Goal: Information Seeking & Learning: Learn about a topic

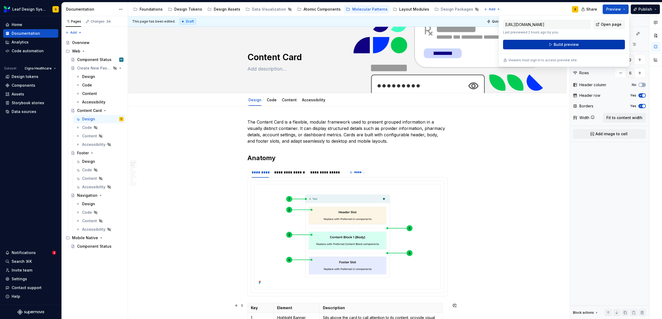
scroll to position [266, 0]
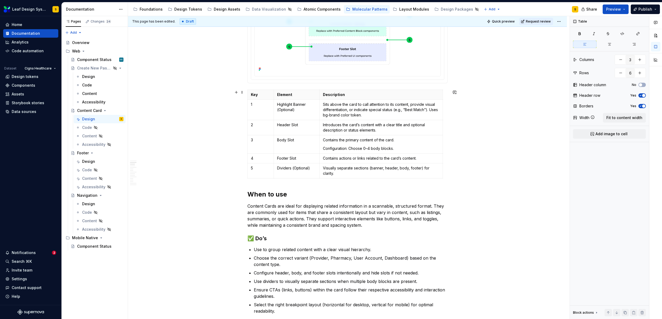
scroll to position [213, 0]
click at [96, 246] on div "Component Status" at bounding box center [92, 245] width 30 height 5
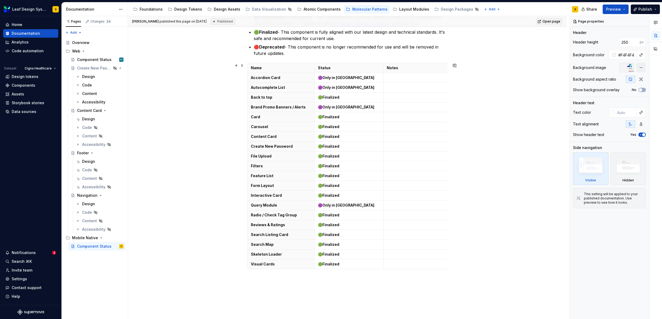
scroll to position [108, 0]
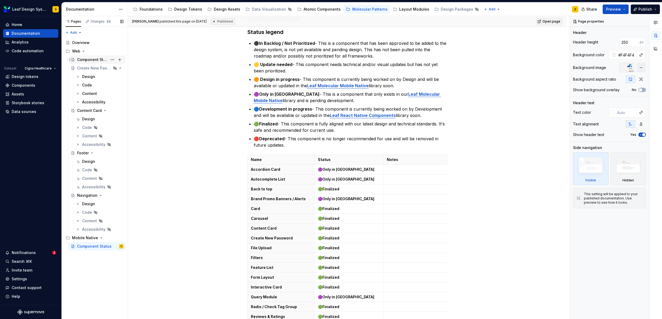
click at [89, 59] on div "Component Status" at bounding box center [92, 59] width 30 height 5
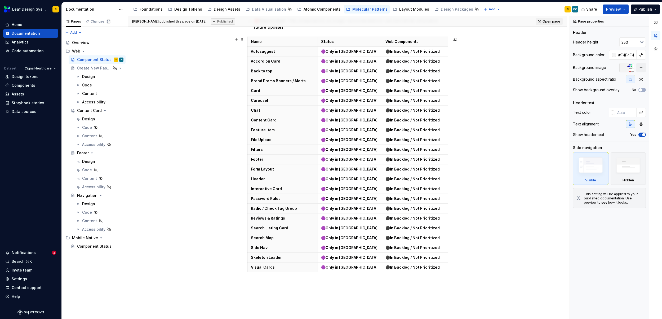
scroll to position [222, 0]
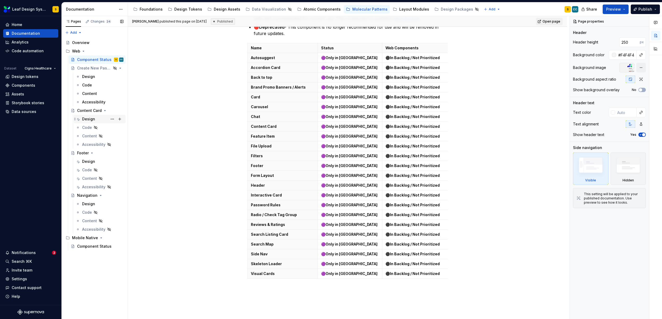
click at [87, 120] on div "Design" at bounding box center [88, 118] width 13 height 5
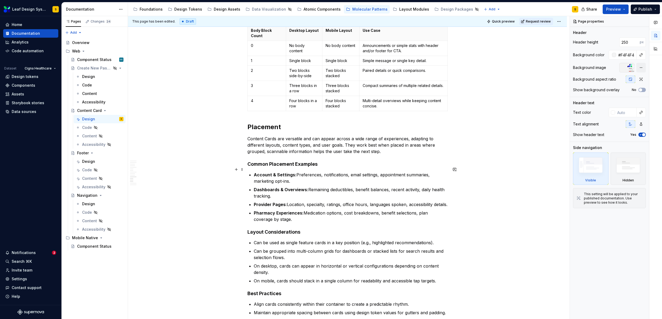
scroll to position [2887, 0]
type textarea "*"
